Goal: Navigation & Orientation: Find specific page/section

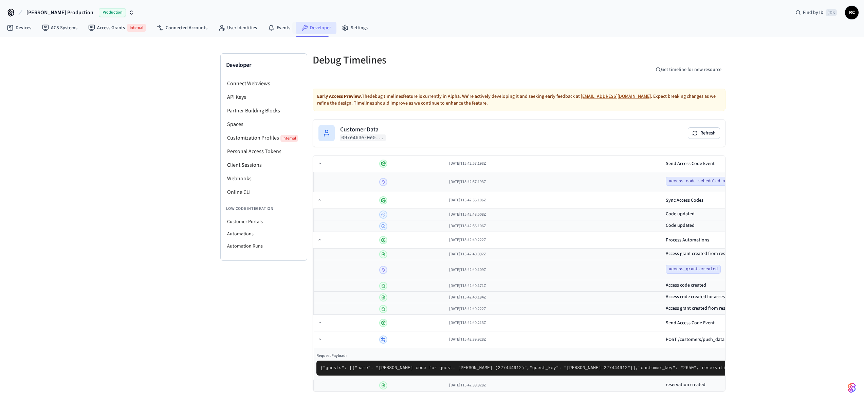
click at [319, 22] on link "Developer" at bounding box center [316, 28] width 41 height 12
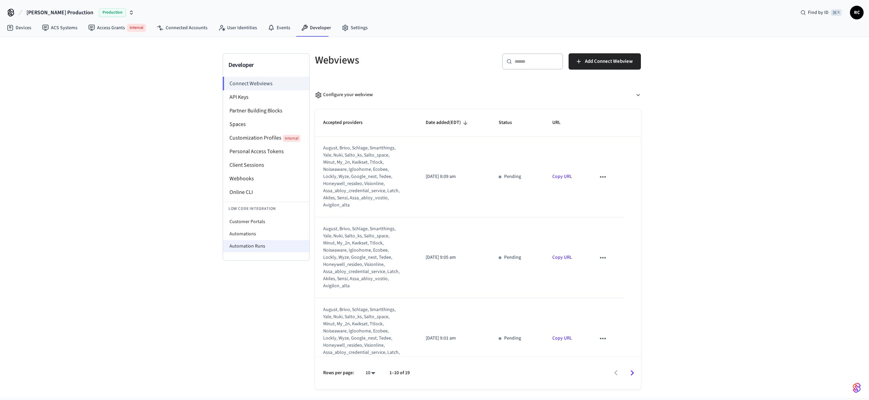
click at [254, 244] on li "Automation Runs" at bounding box center [266, 246] width 86 height 12
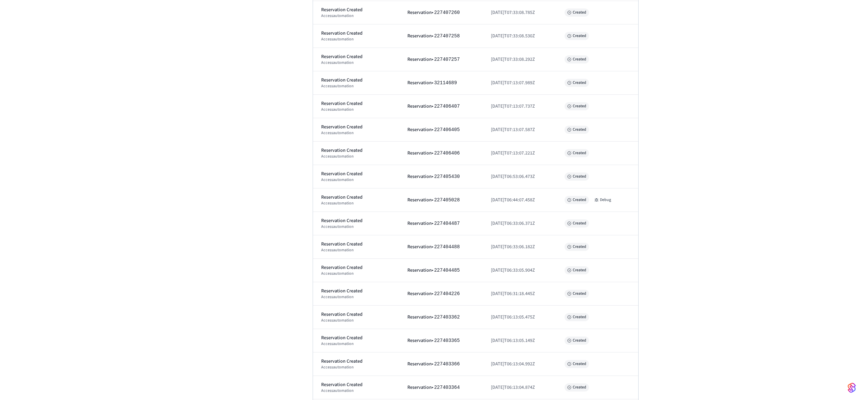
scroll to position [2445, 0]
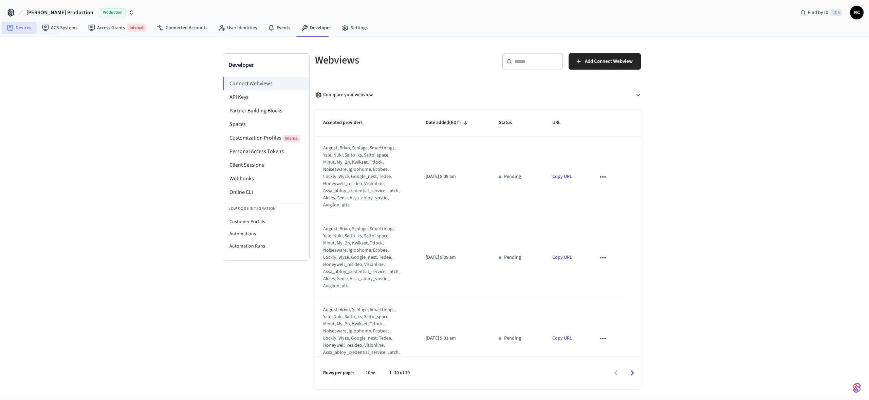
click at [12, 23] on link "Devices" at bounding box center [18, 28] width 35 height 12
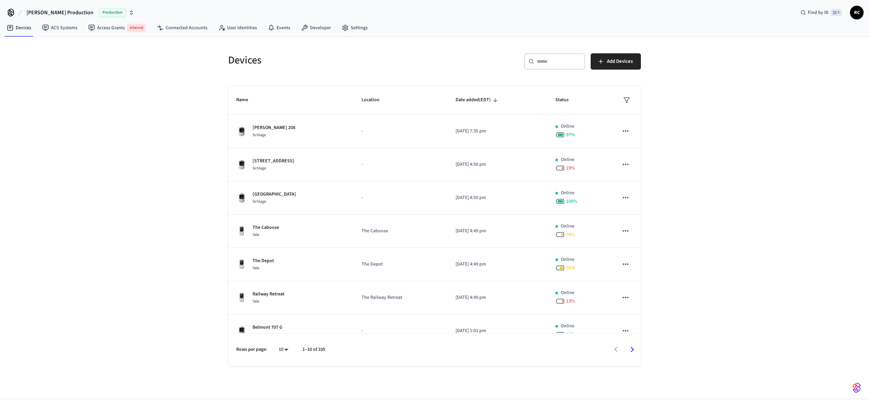
click at [62, 156] on div "Devices ​ ​ Add Devices Name Location Date added (EDT) Status [PERSON_NAME] 208…" at bounding box center [434, 217] width 869 height 361
click at [198, 156] on div "Devices ​ ​ Add Devices Name Location Date added (EDT) Status [PERSON_NAME] 208…" at bounding box center [434, 217] width 869 height 361
